Goal: Check status: Check status

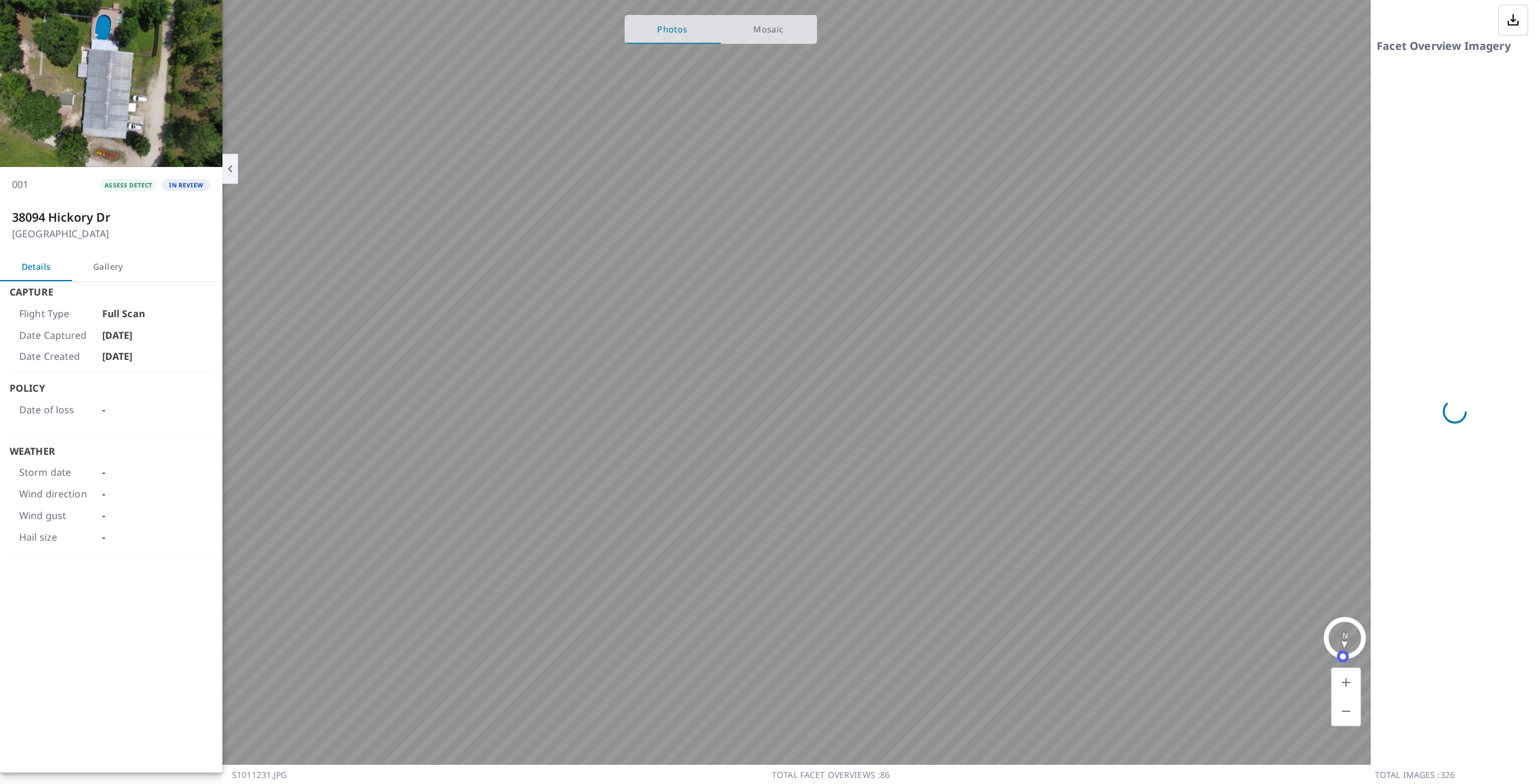
scroll to position [158, 213]
click at [131, 185] on span "ASSESS DETECT" at bounding box center [129, 185] width 57 height 9
drag, startPoint x: 189, startPoint y: 187, endPoint x: 92, endPoint y: 321, distance: 165.4
click at [92, 321] on div "001 ASSESS DETECT IN REVIEW [STREET_ADDRESS] Details Gallery Capture Flight Typ…" at bounding box center [111, 386] width 223 height 773
click at [156, 235] on h4 "[GEOGRAPHIC_DATA]" at bounding box center [111, 235] width 198 height 12
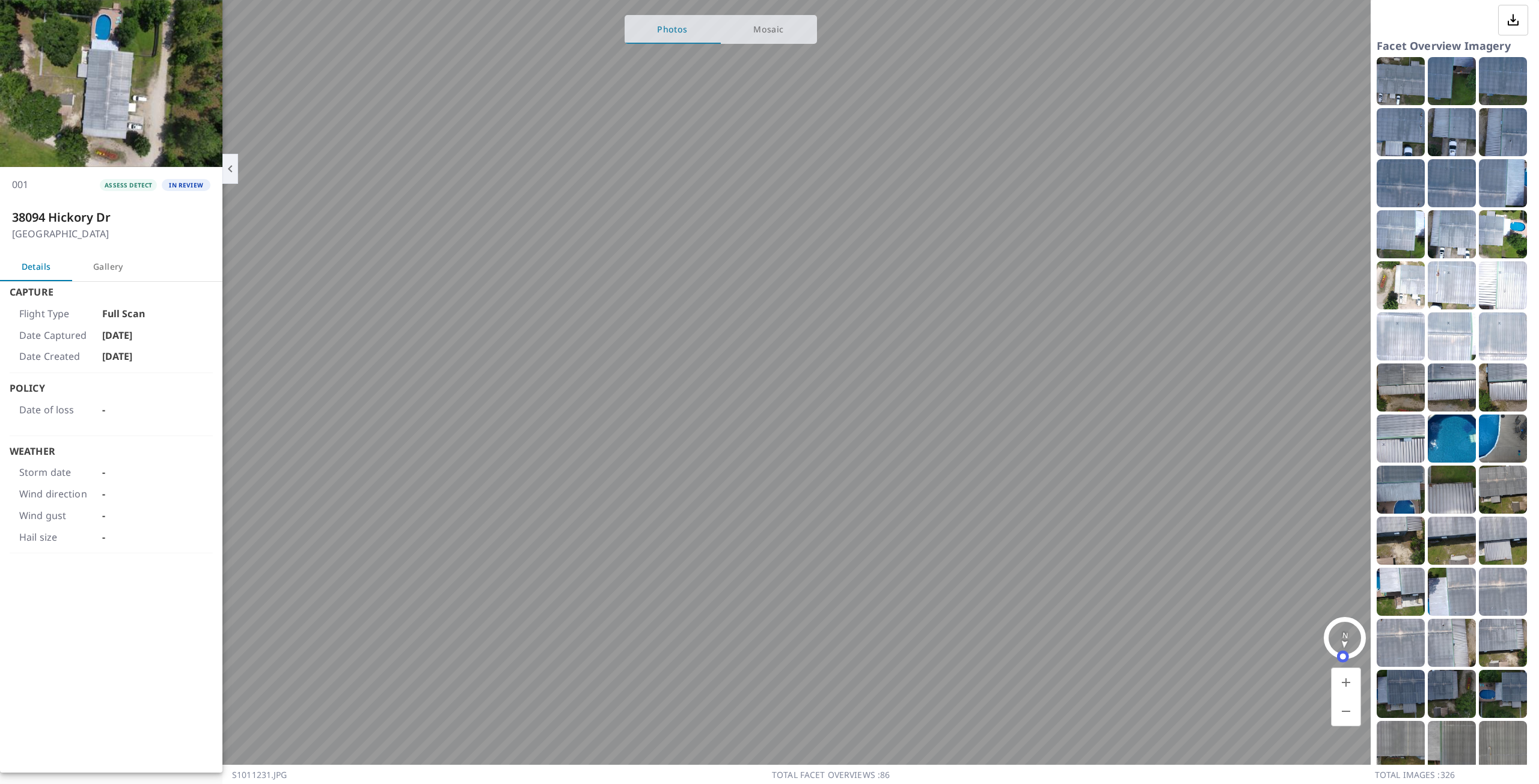
click at [145, 217] on h3 "38094 Hickory Dr" at bounding box center [111, 217] width 198 height 14
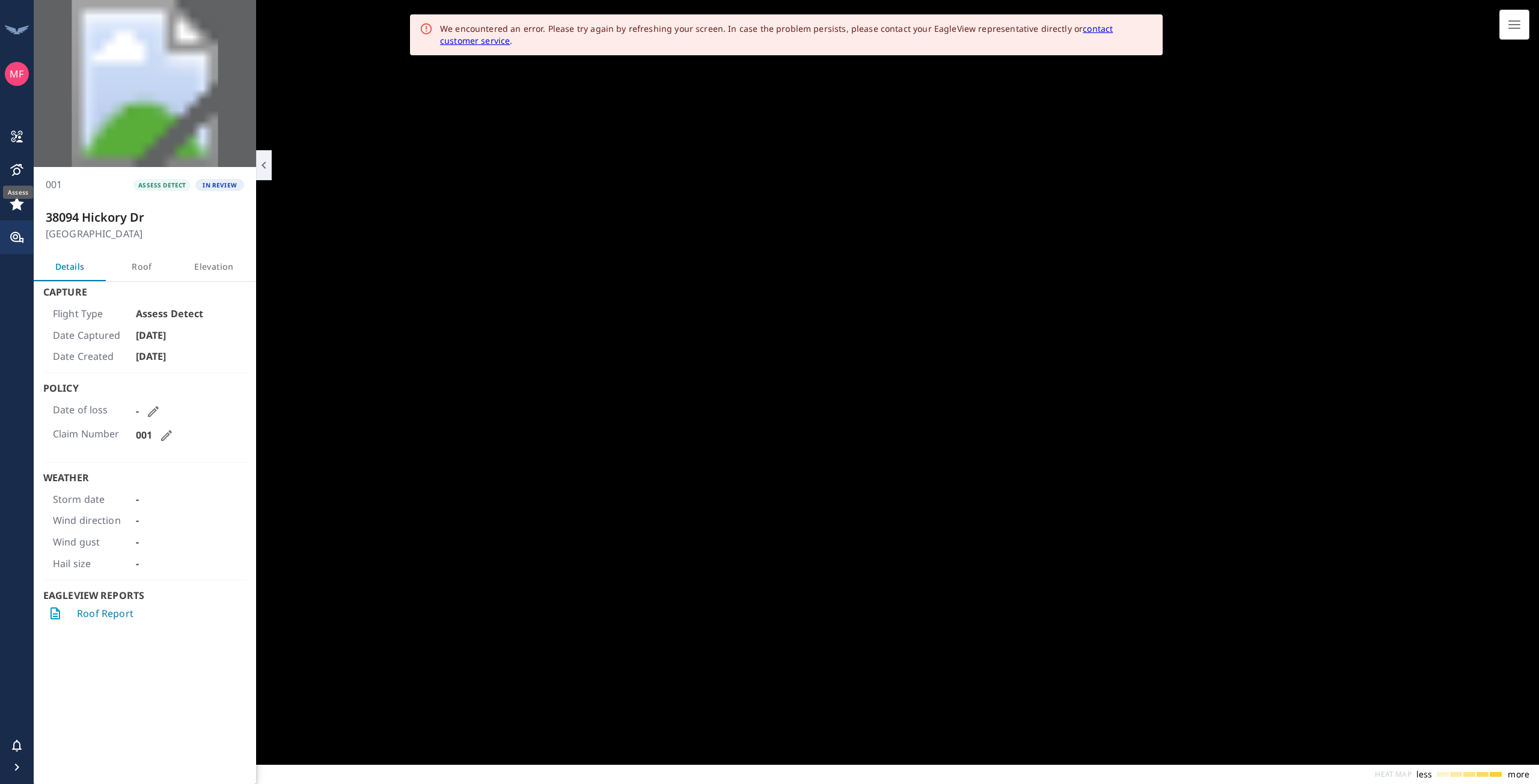
scroll to position [158, 213]
click at [101, 614] on link "Roof Report" at bounding box center [105, 613] width 57 height 14
